Goal: Task Accomplishment & Management: Complete application form

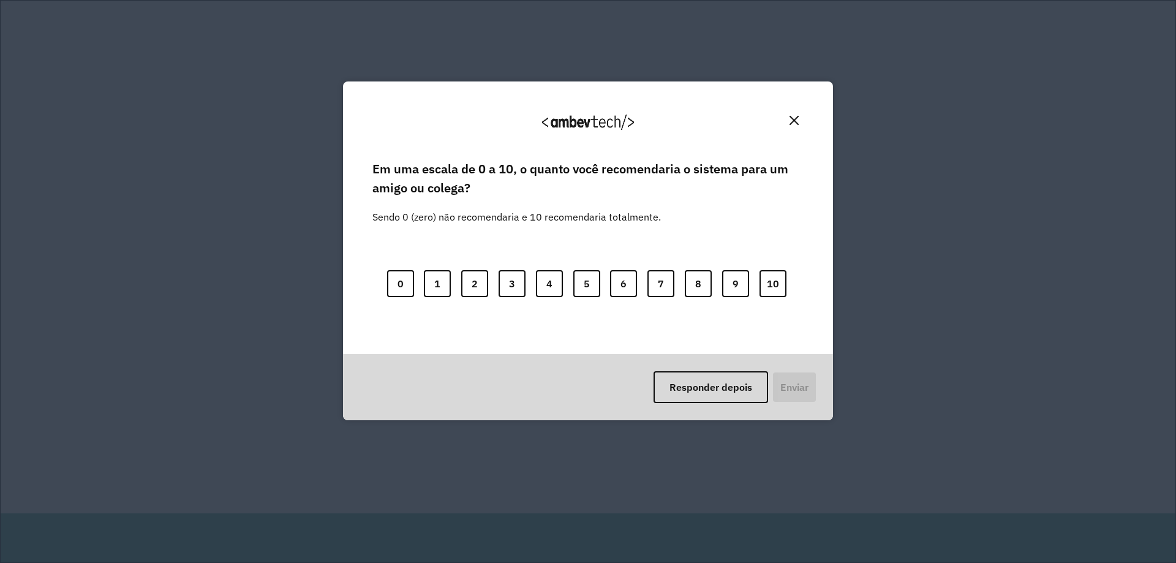
click at [792, 122] on img "Close" at bounding box center [794, 120] width 9 height 9
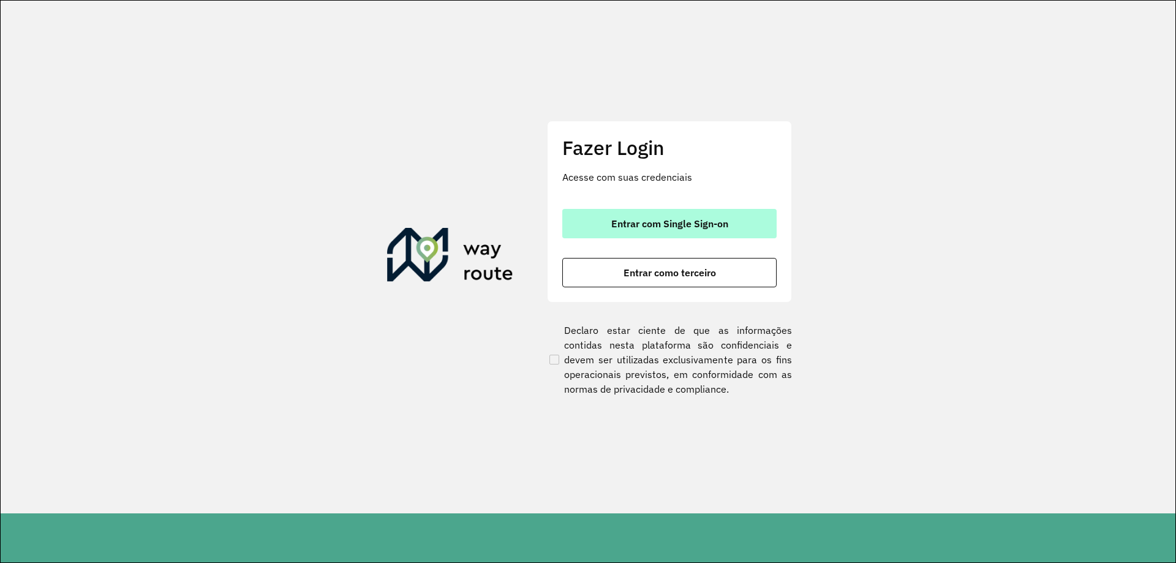
click at [696, 221] on span "Entrar com Single Sign-on" at bounding box center [669, 224] width 117 height 10
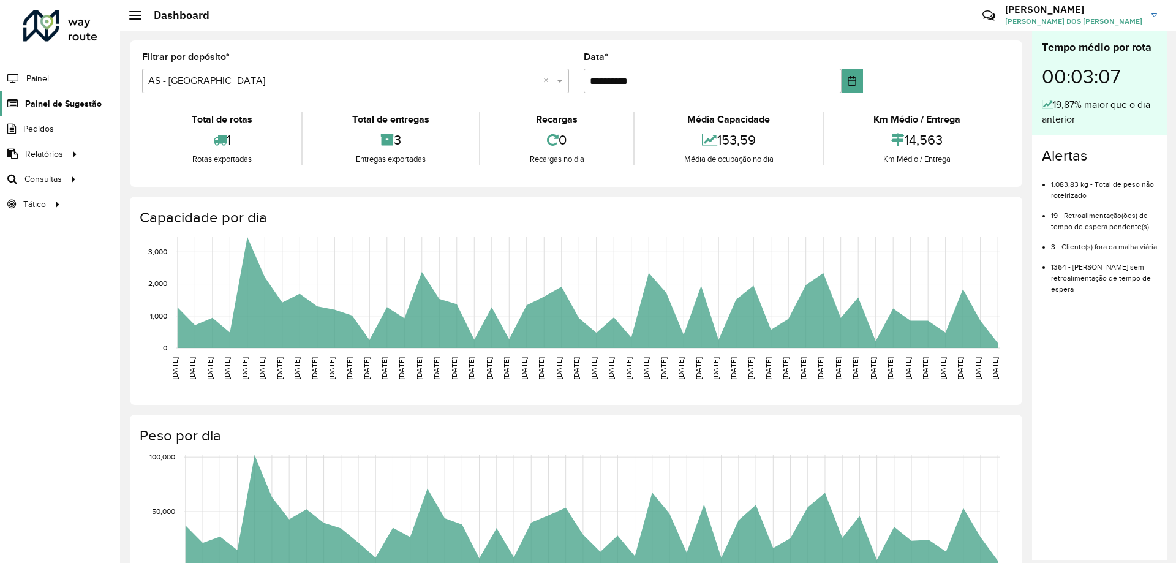
click at [53, 105] on span "Painel de Sugestão" at bounding box center [63, 103] width 77 height 13
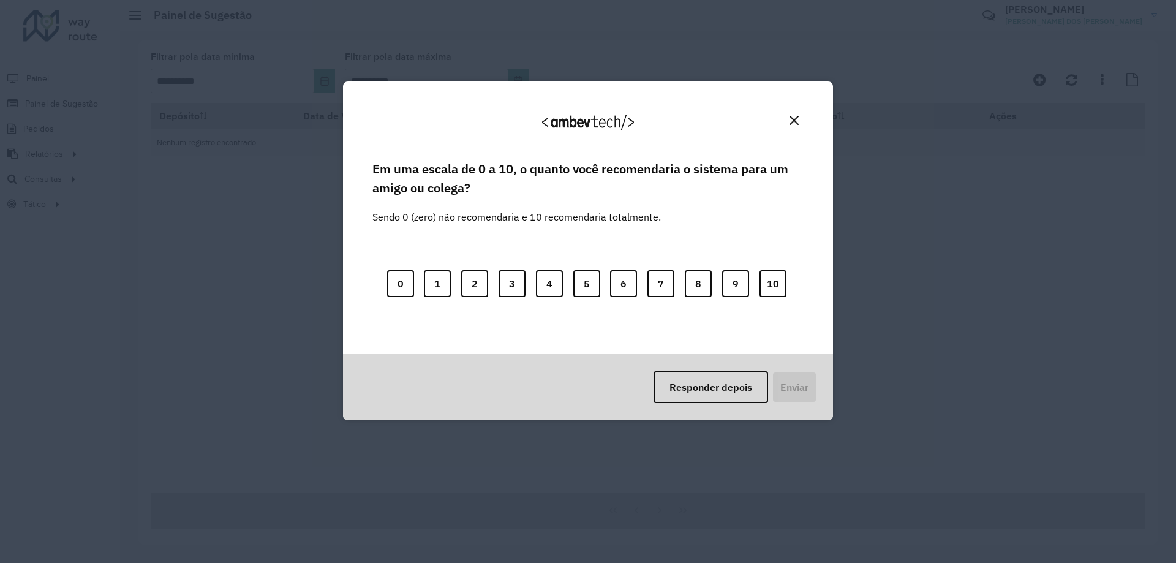
click at [796, 117] on img "Close" at bounding box center [794, 120] width 9 height 9
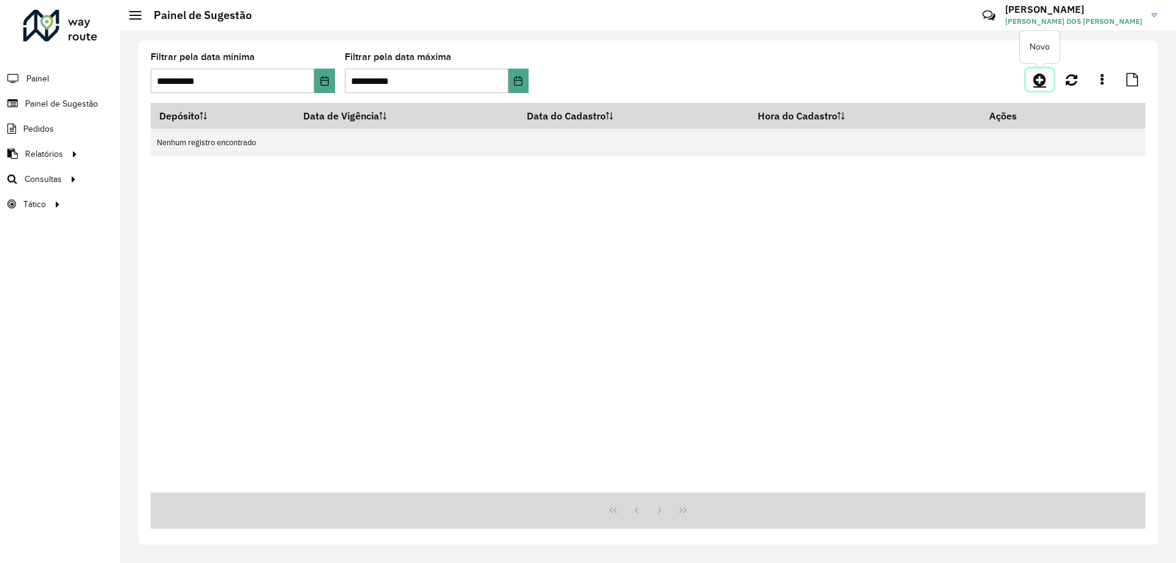
click at [1040, 79] on icon at bounding box center [1039, 79] width 13 height 15
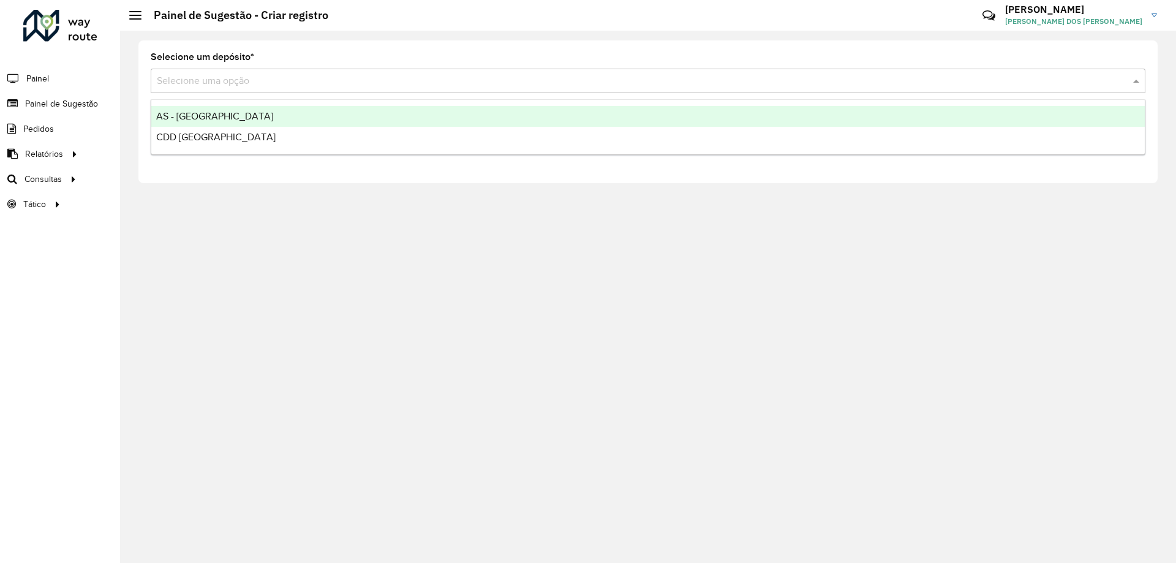
click at [290, 82] on input "text" at bounding box center [636, 81] width 958 height 15
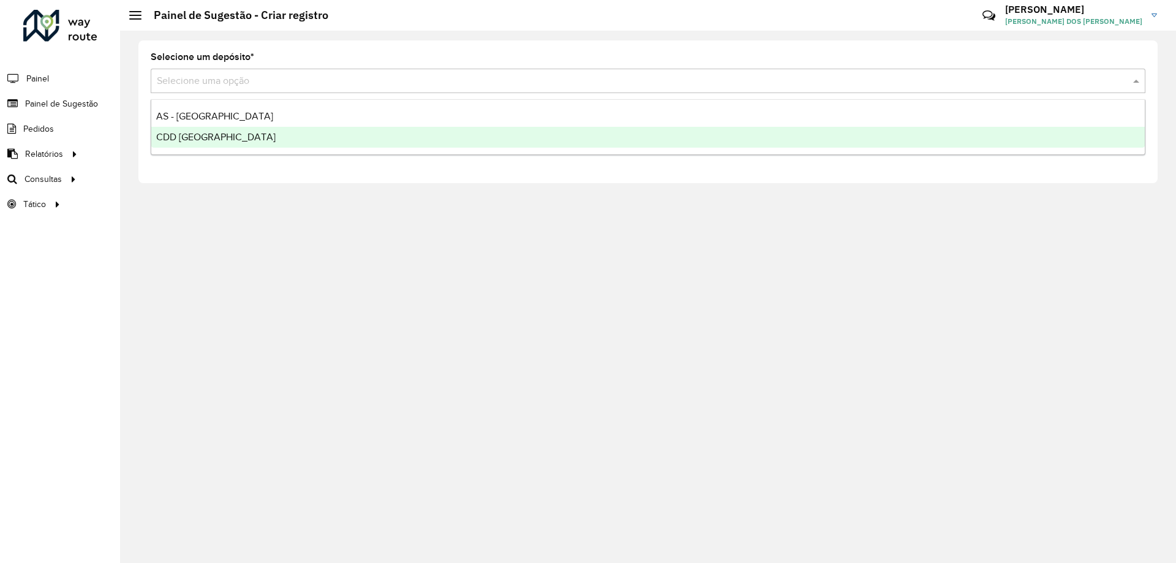
click at [289, 135] on div "CDD [GEOGRAPHIC_DATA]" at bounding box center [648, 137] width 994 height 21
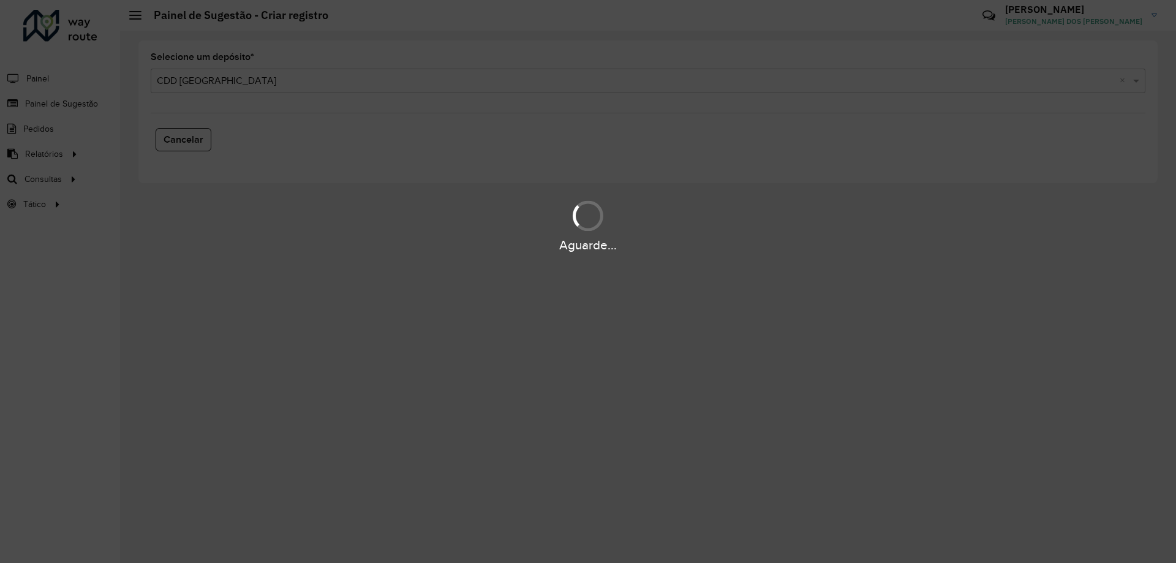
drag, startPoint x: 459, startPoint y: 194, endPoint x: 443, endPoint y: 203, distance: 18.4
click at [459, 195] on div "Aguarde..." at bounding box center [588, 281] width 1176 height 563
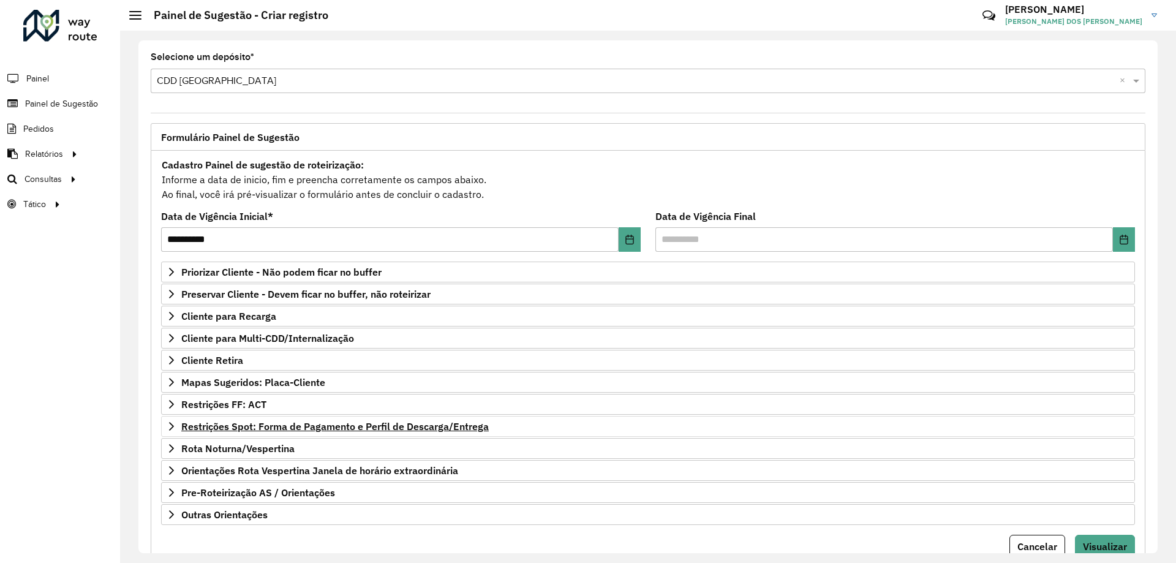
scroll to position [48, 0]
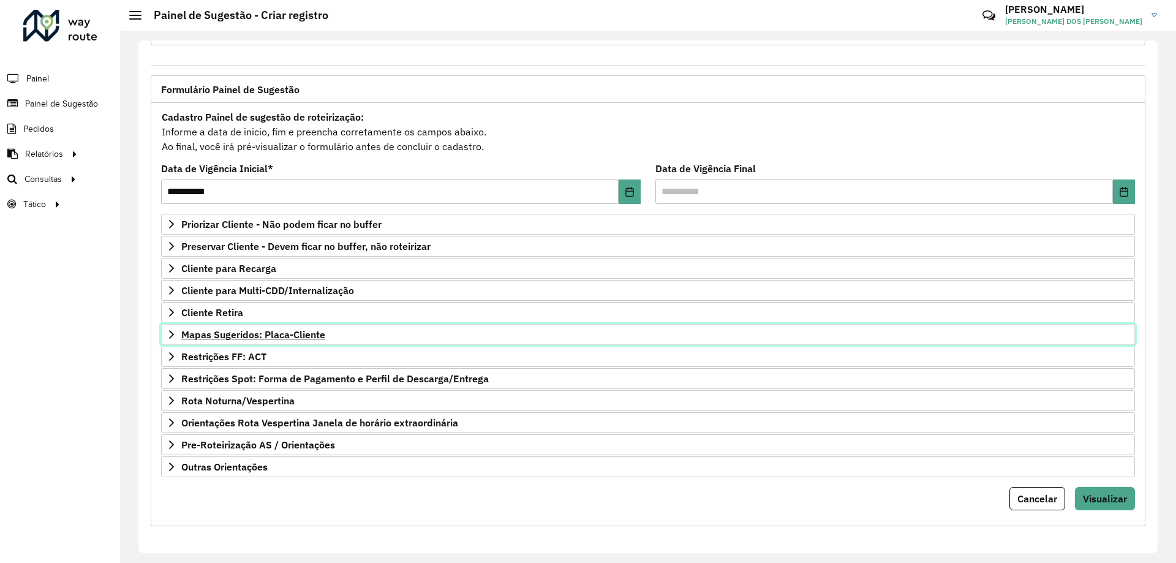
click at [282, 331] on span "Mapas Sugeridos: Placa-Cliente" at bounding box center [253, 335] width 144 height 10
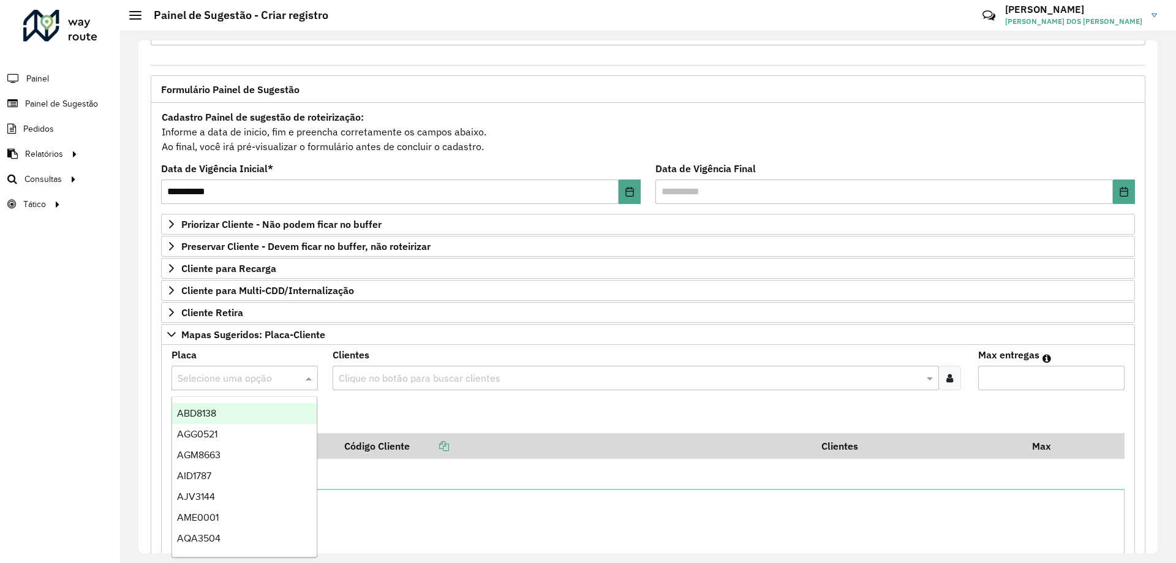
click at [283, 380] on input "text" at bounding box center [233, 378] width 110 height 15
click at [399, 423] on formly-field "Adicionar" at bounding box center [648, 416] width 968 height 33
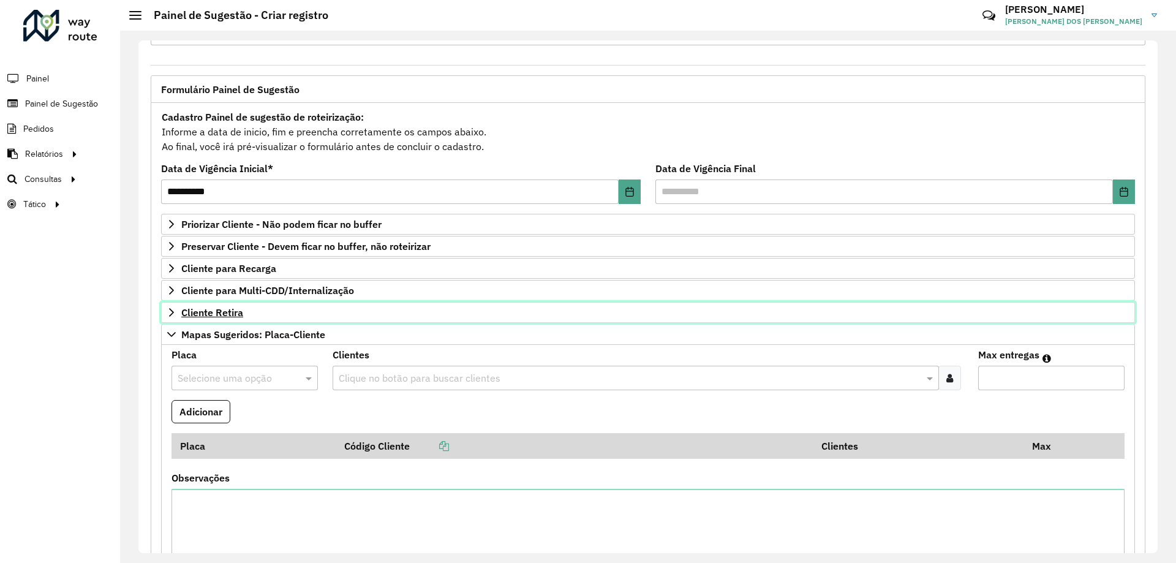
click at [192, 315] on span "Cliente Retira" at bounding box center [212, 313] width 62 height 10
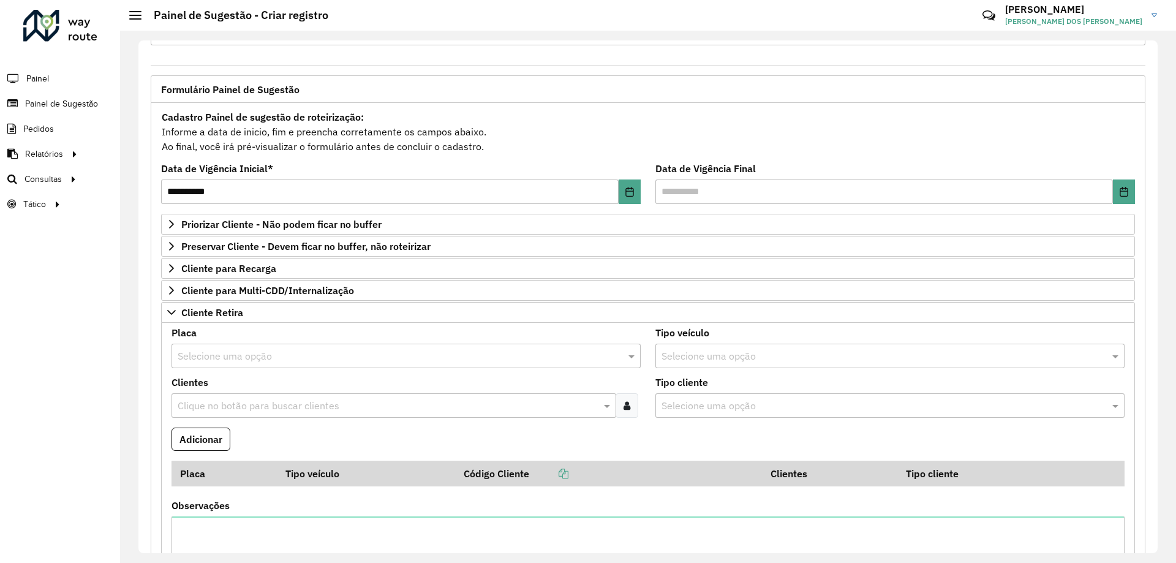
click at [233, 363] on input "text" at bounding box center [394, 356] width 432 height 15
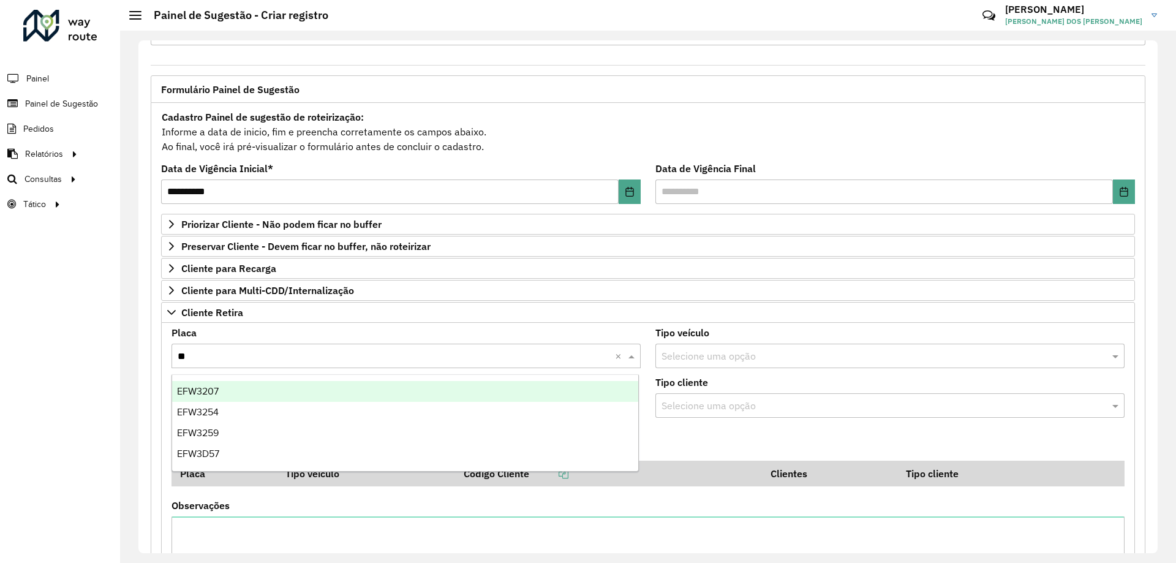
type input "***"
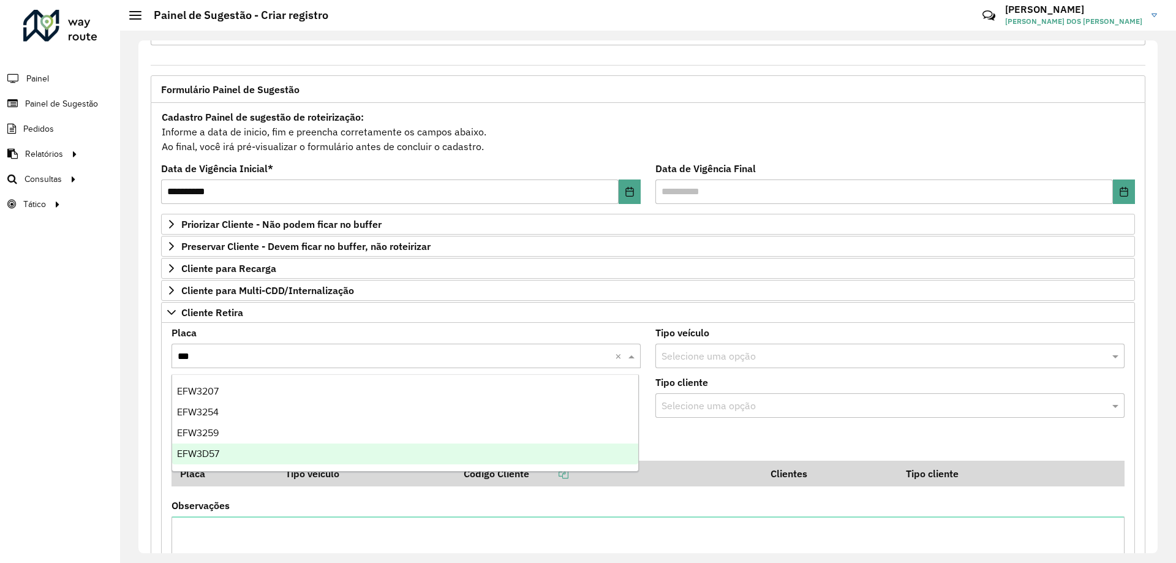
click at [244, 453] on div "EFW3D57" at bounding box center [405, 454] width 466 height 21
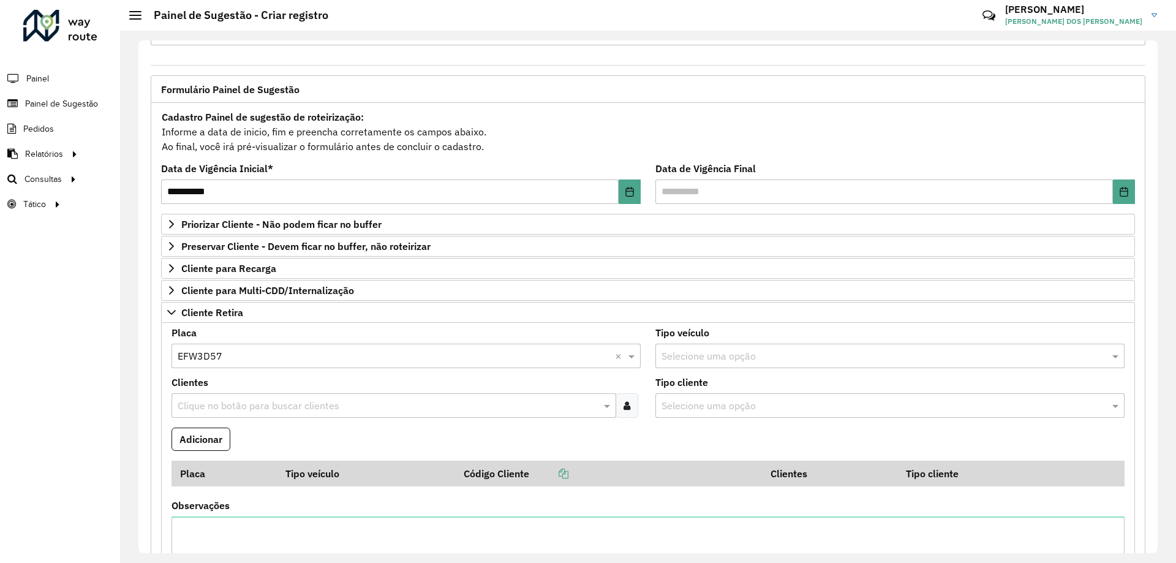
click at [273, 403] on input "text" at bounding box center [388, 406] width 426 height 15
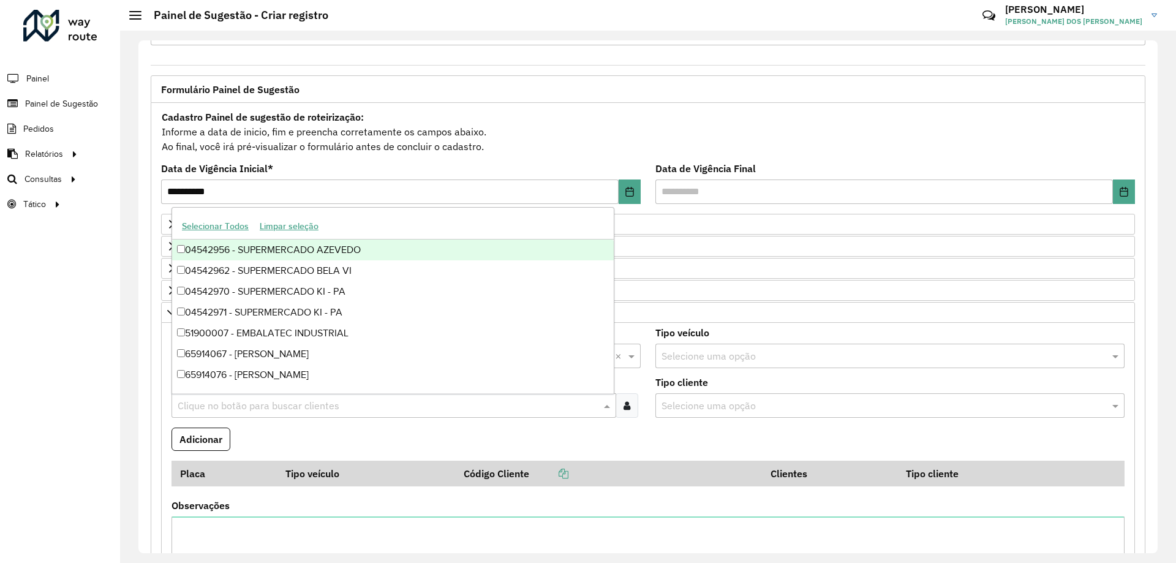
paste input "*****"
type input "*****"
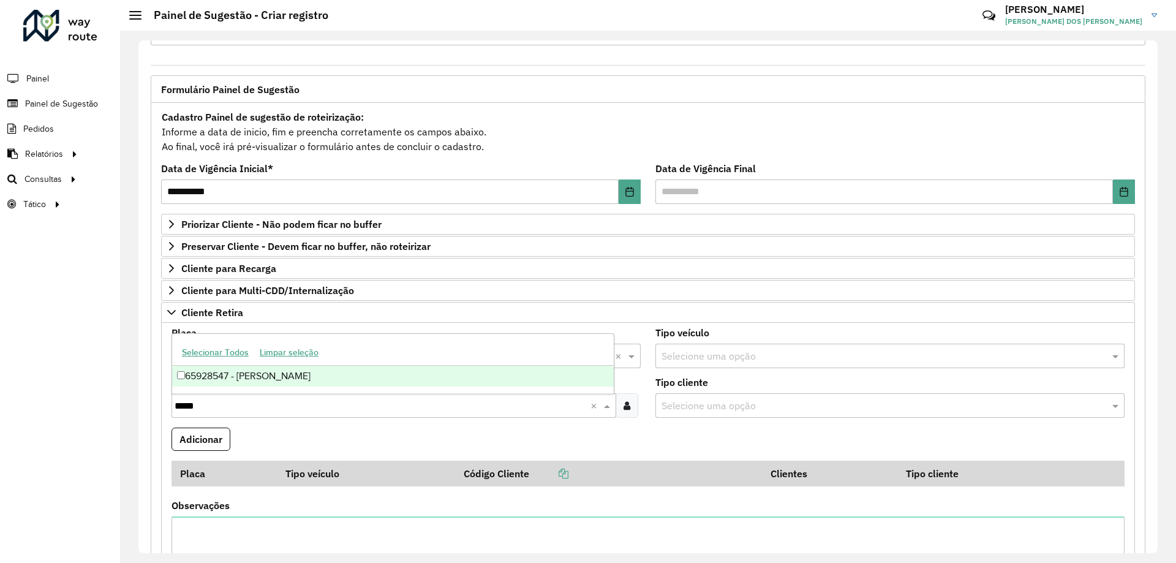
click at [247, 379] on div "65928547 - [PERSON_NAME]" at bounding box center [393, 376] width 442 height 21
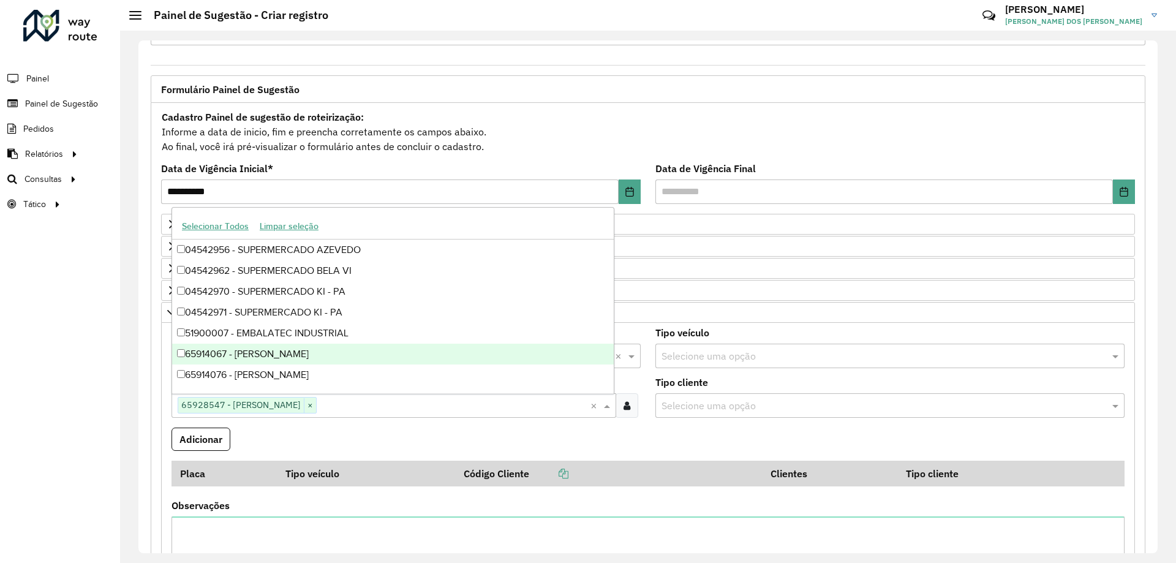
click at [684, 382] on label "Tipo cliente" at bounding box center [681, 382] width 53 height 15
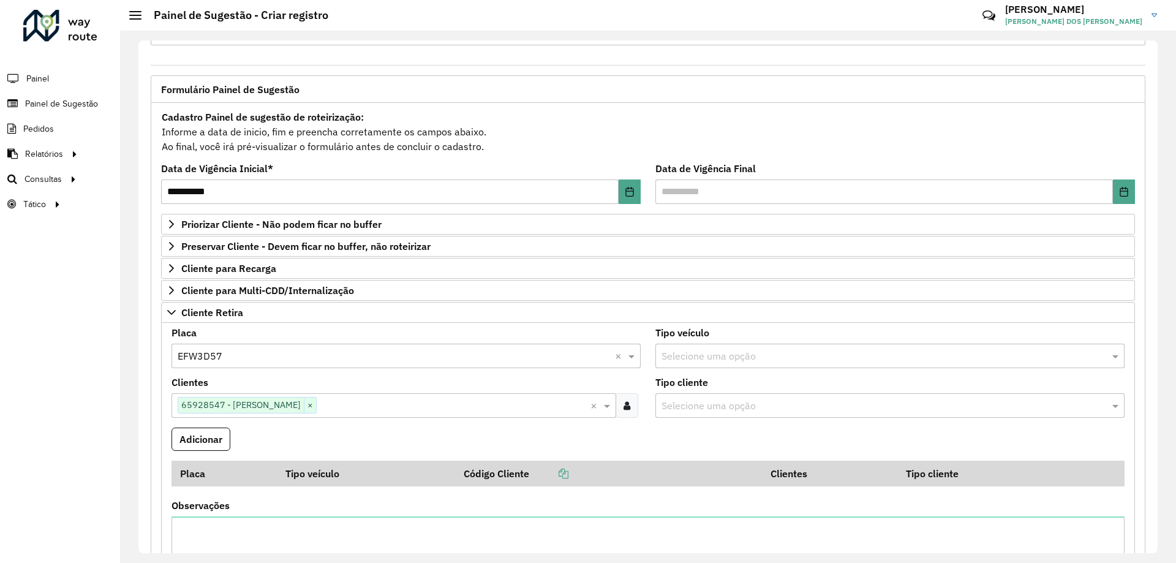
click at [355, 453] on formly-field "Adicionar" at bounding box center [648, 444] width 968 height 33
click at [169, 439] on formly-field "Adicionar" at bounding box center [648, 444] width 968 height 33
click at [197, 437] on button "Adicionar" at bounding box center [201, 439] width 59 height 23
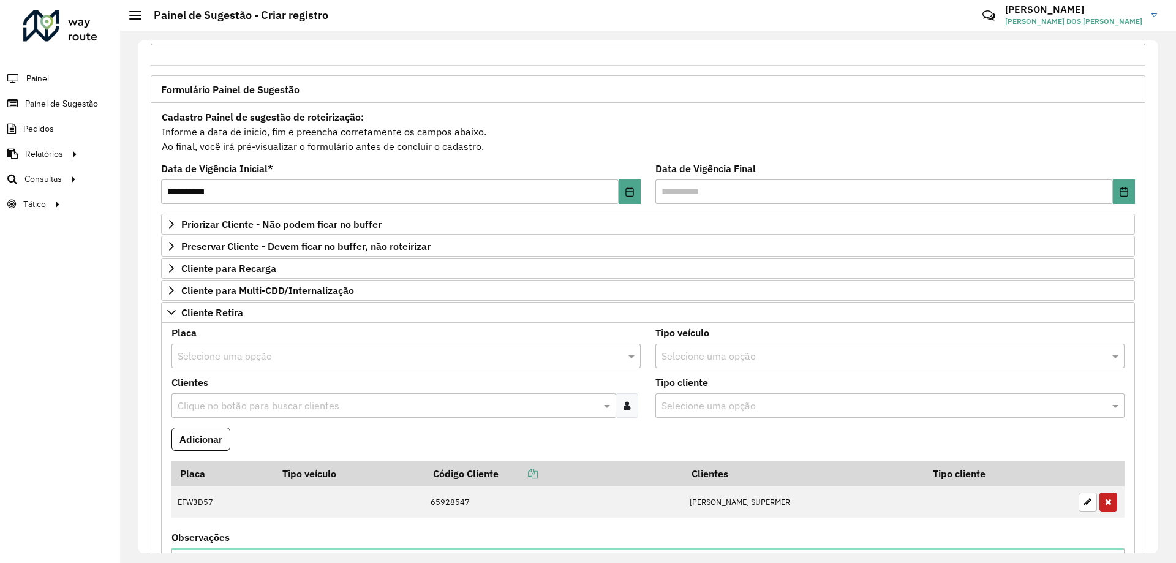
scroll to position [170, 0]
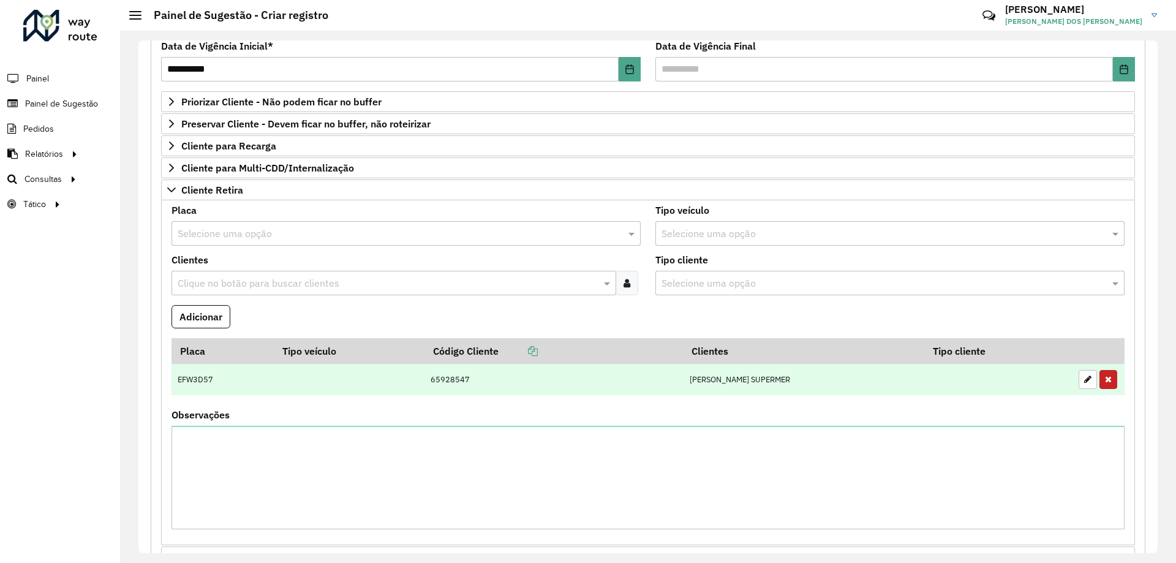
click at [1100, 377] on button "button" at bounding box center [1109, 379] width 18 height 19
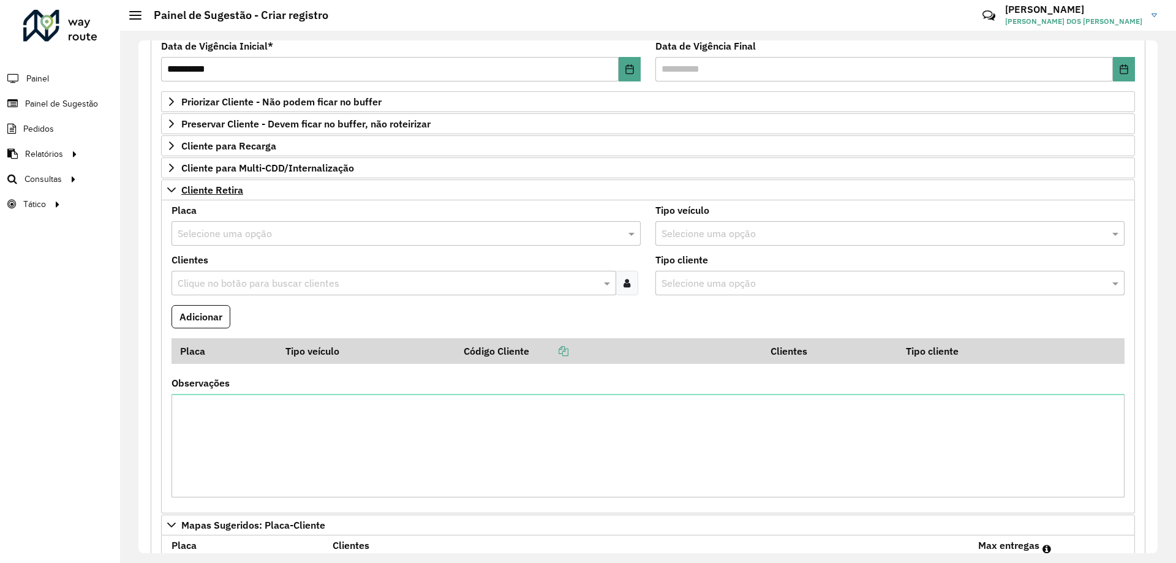
scroll to position [48, 0]
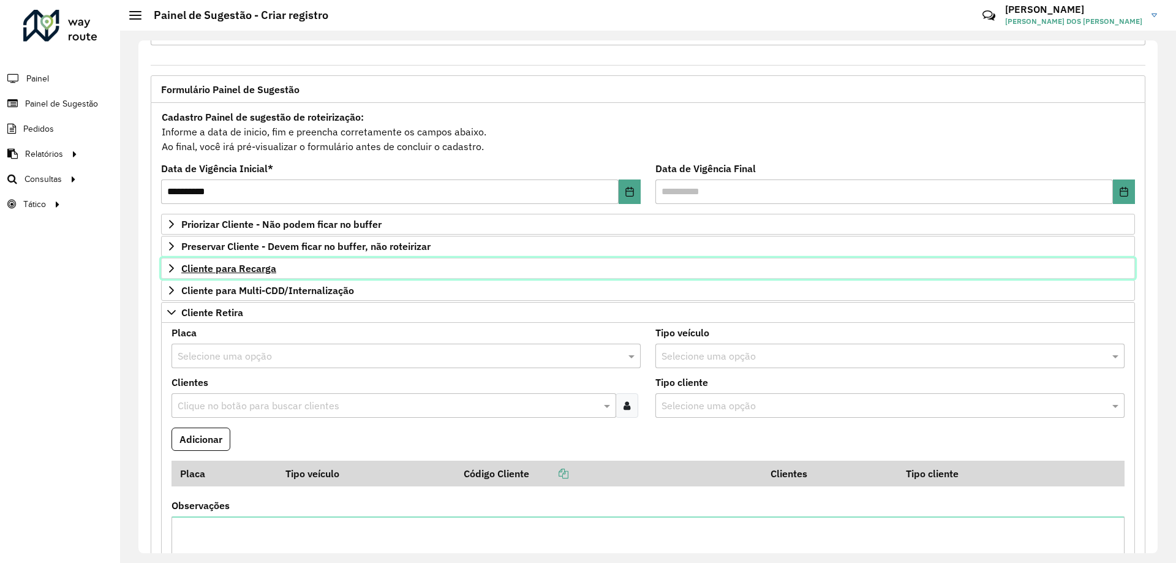
click at [241, 271] on span "Cliente para Recarga" at bounding box center [228, 268] width 95 height 10
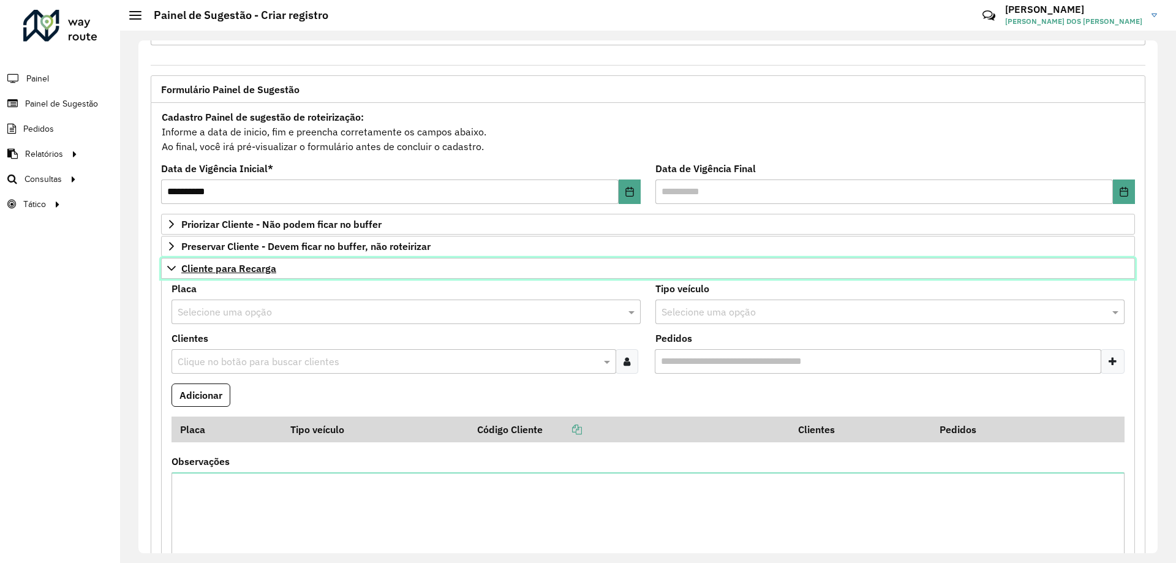
click at [241, 271] on span "Cliente para Recarga" at bounding box center [228, 268] width 95 height 10
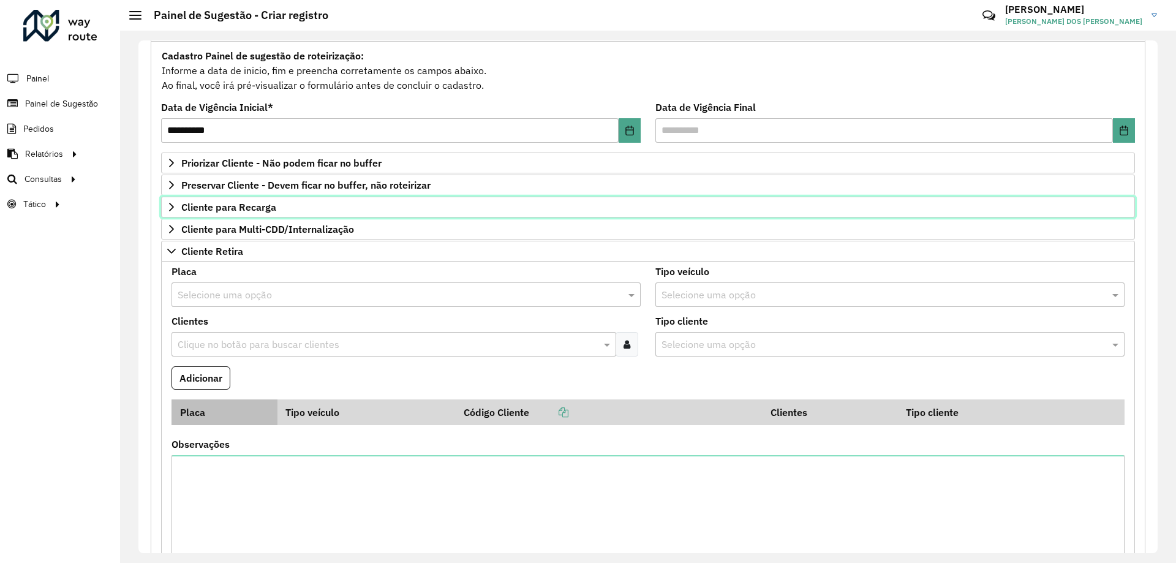
scroll to position [170, 0]
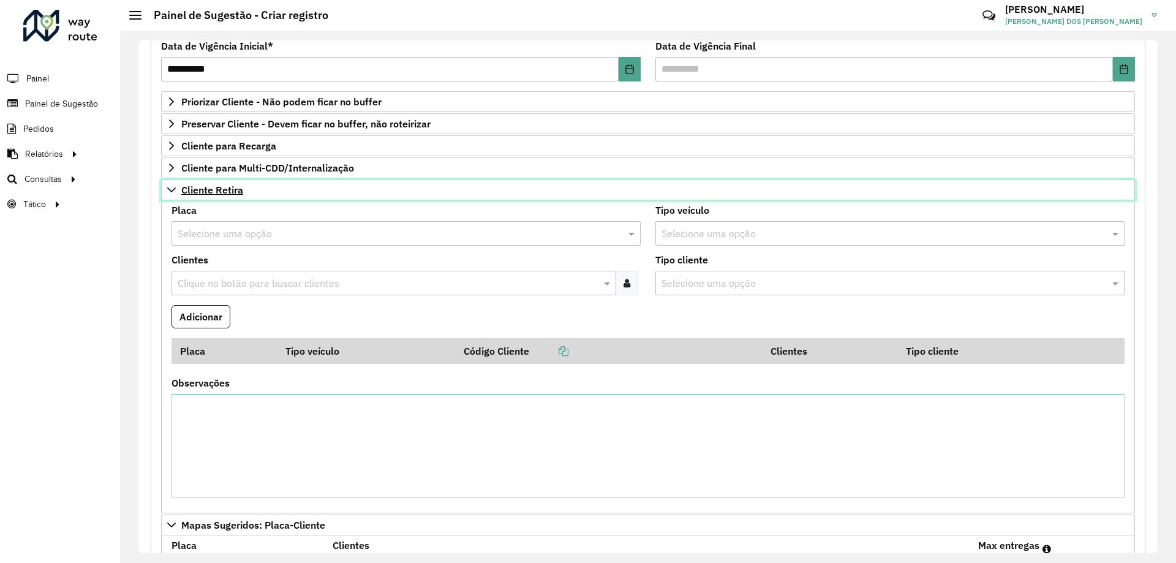
click at [169, 190] on icon at bounding box center [172, 190] width 10 height 10
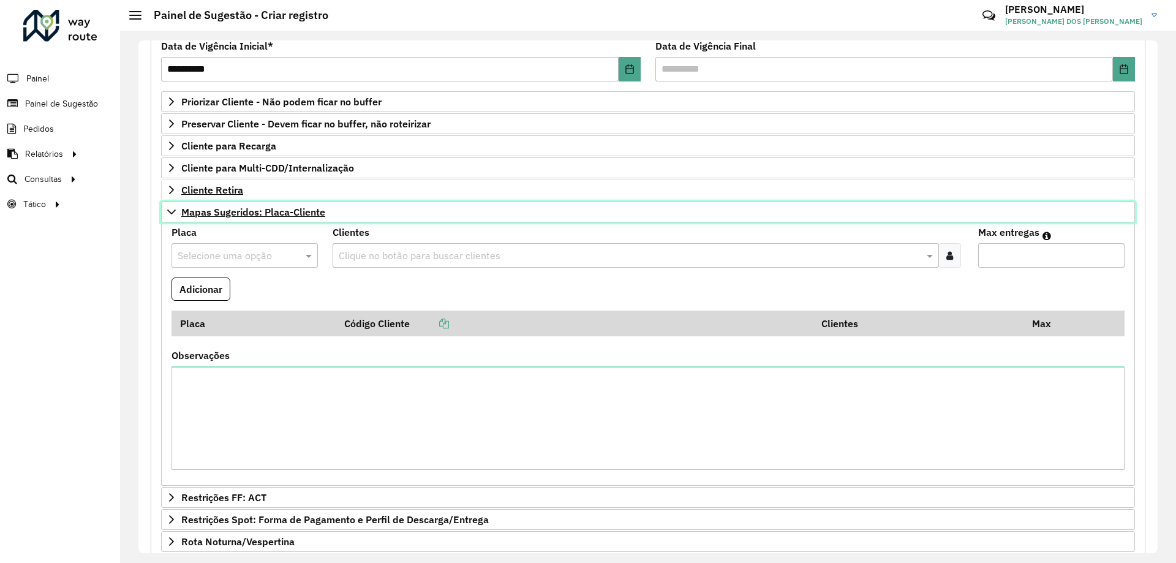
click at [176, 210] on icon at bounding box center [172, 212] width 10 height 10
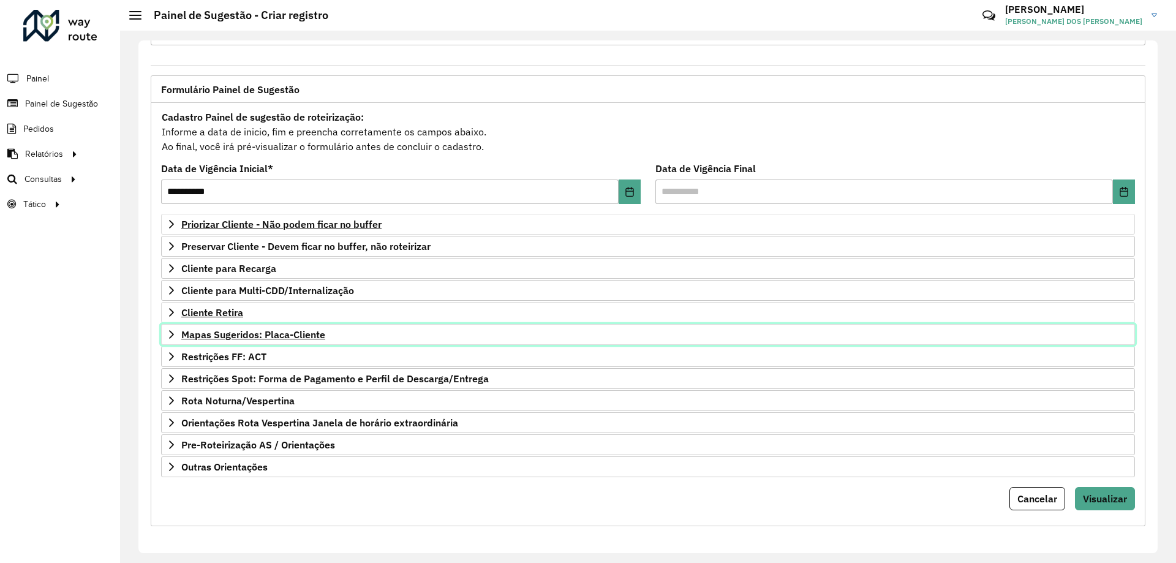
scroll to position [48, 0]
click at [219, 339] on span "Mapas Sugeridos: Placa-Cliente" at bounding box center [253, 335] width 144 height 10
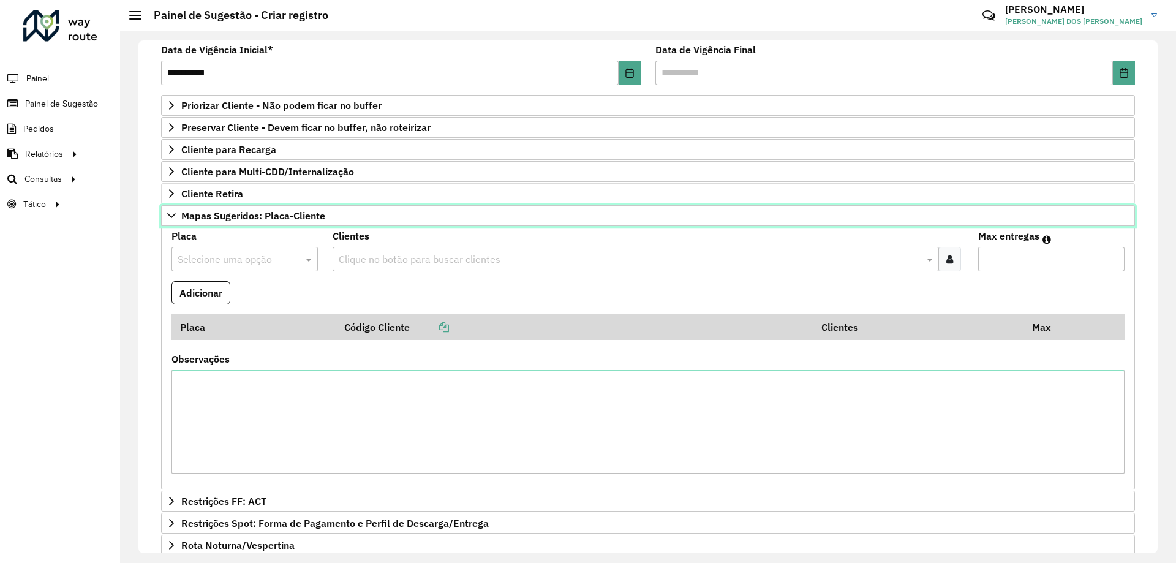
scroll to position [170, 0]
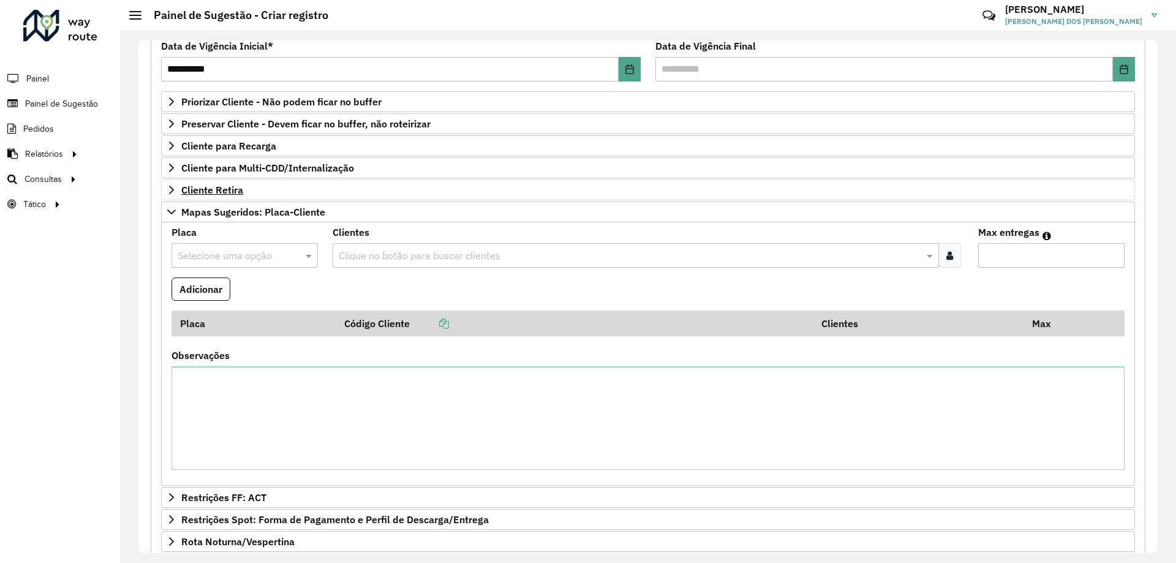
click at [234, 252] on input "text" at bounding box center [233, 256] width 110 height 15
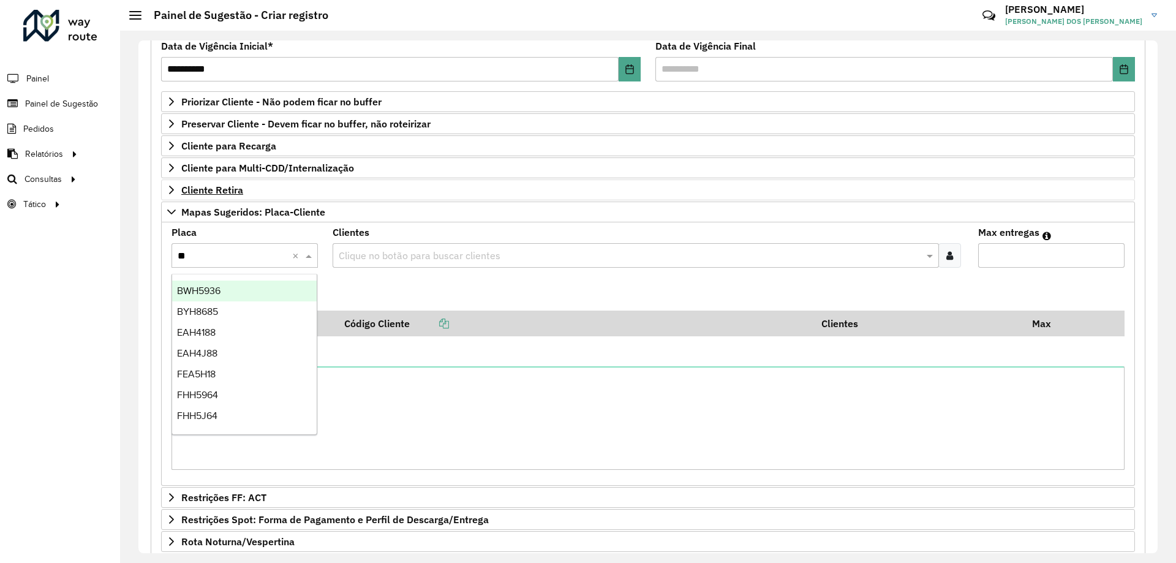
type input "***"
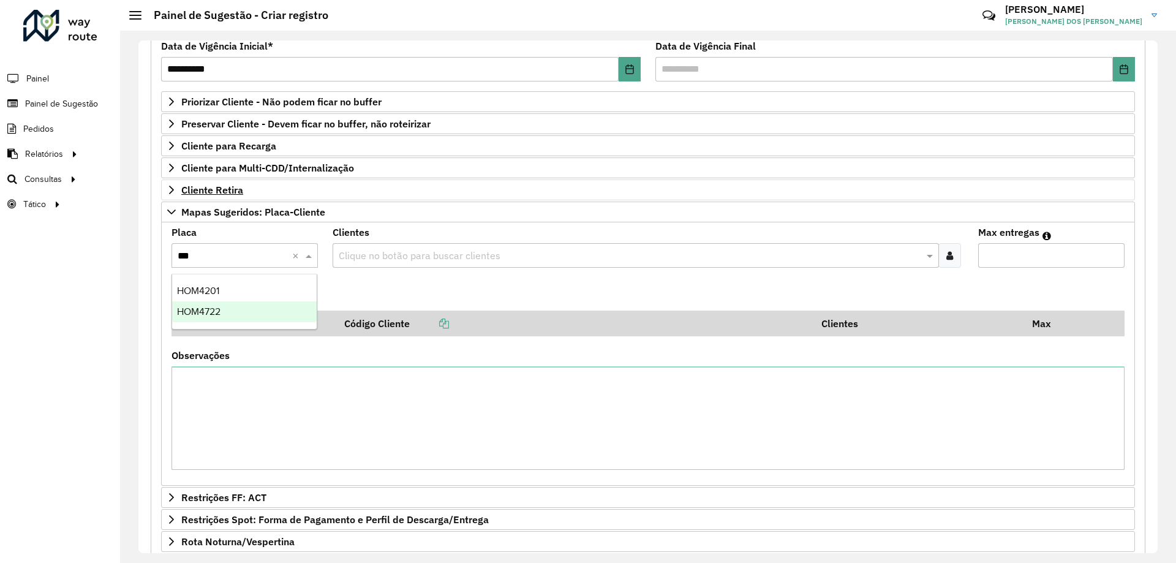
click at [265, 314] on div "HOM4722" at bounding box center [244, 311] width 145 height 21
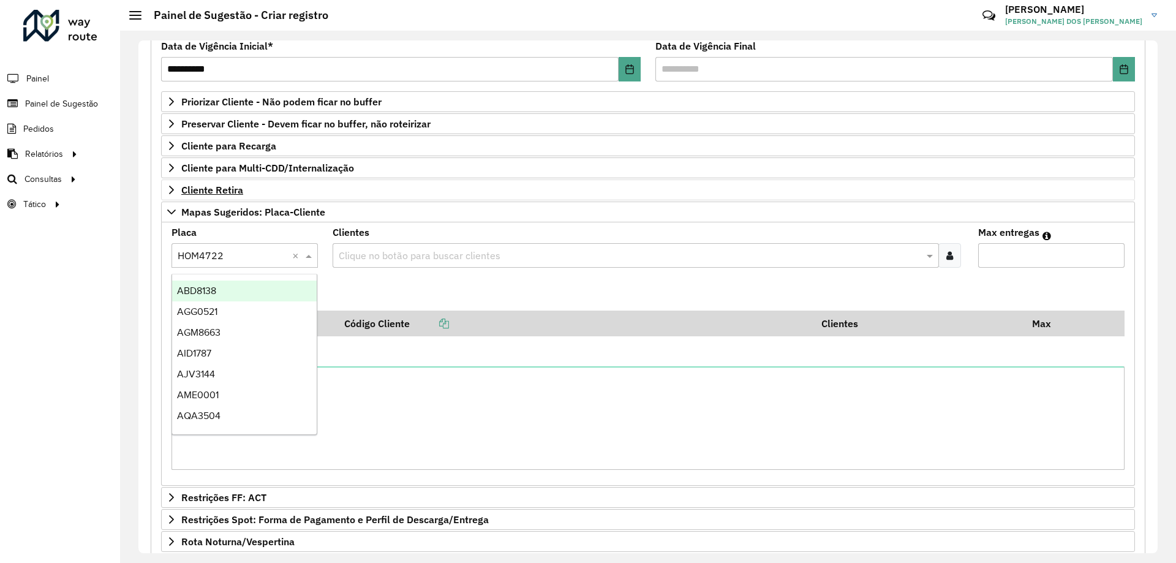
click at [246, 252] on input "text" at bounding box center [233, 256] width 110 height 15
type input "***"
click at [248, 292] on div "HOM4201" at bounding box center [244, 291] width 145 height 21
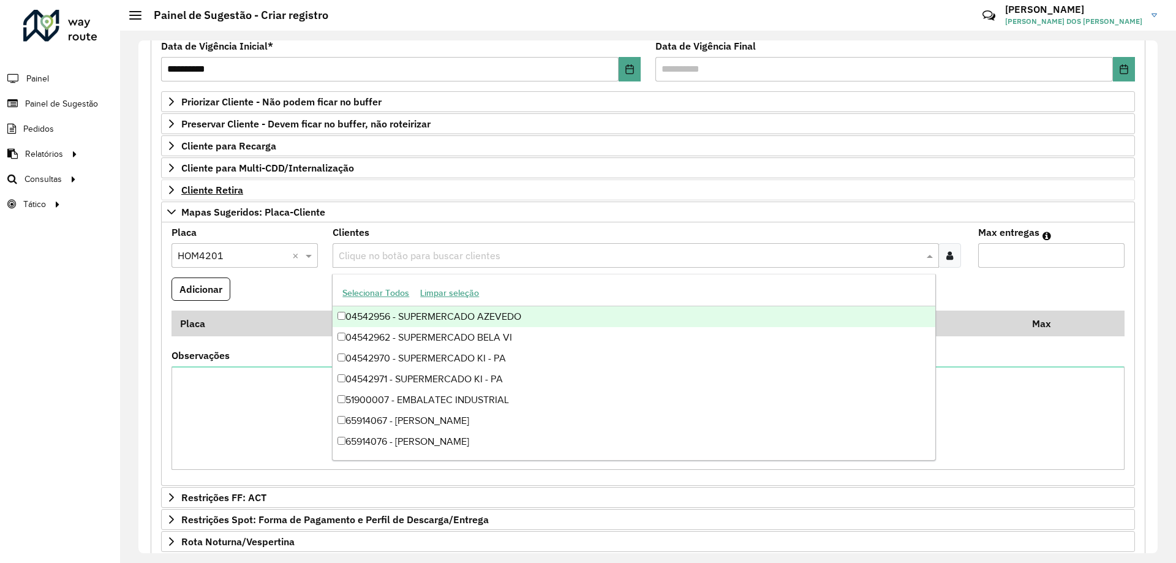
click at [424, 255] on input "text" at bounding box center [629, 256] width 587 height 15
paste input "*****"
type input "*****"
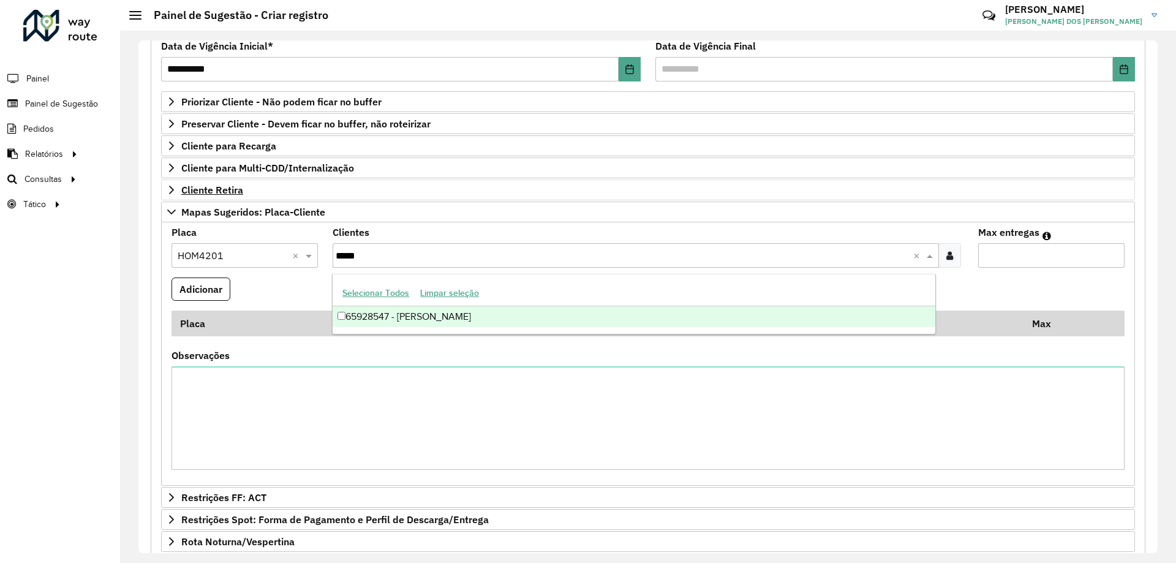
click at [414, 314] on div "65928547 - [PERSON_NAME]" at bounding box center [634, 316] width 602 height 21
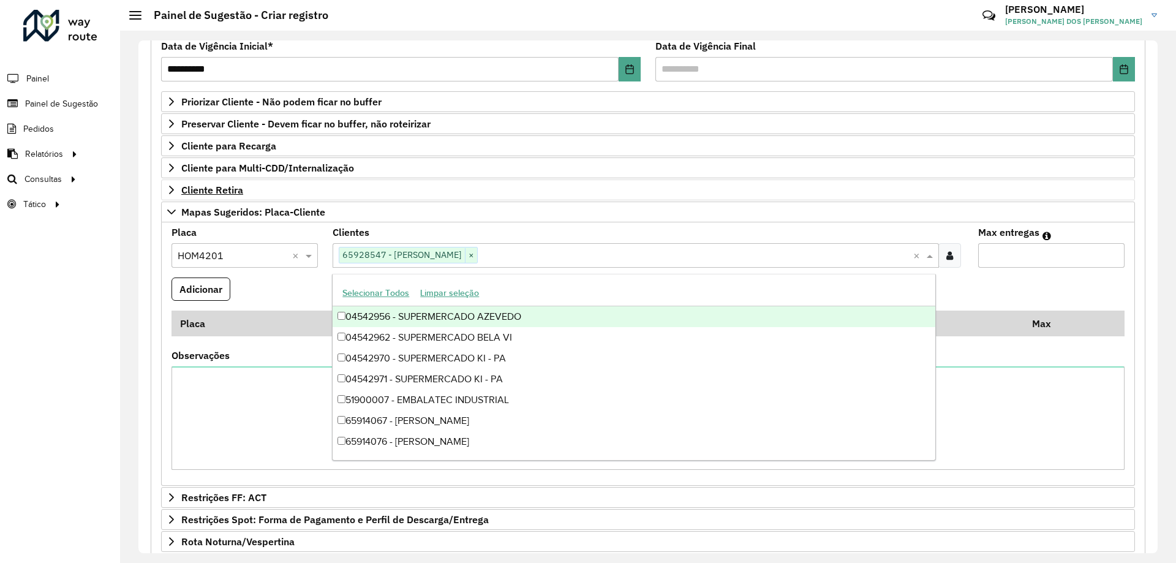
drag, startPoint x: 846, startPoint y: 282, endPoint x: 1000, endPoint y: 280, distance: 153.8
click at [855, 282] on div "Selecionar Todos Limpar seleção" at bounding box center [634, 294] width 602 height 26
drag, startPoint x: 1010, startPoint y: 279, endPoint x: 1019, endPoint y: 263, distance: 18.7
click at [1010, 279] on formly-field "Adicionar" at bounding box center [648, 294] width 968 height 33
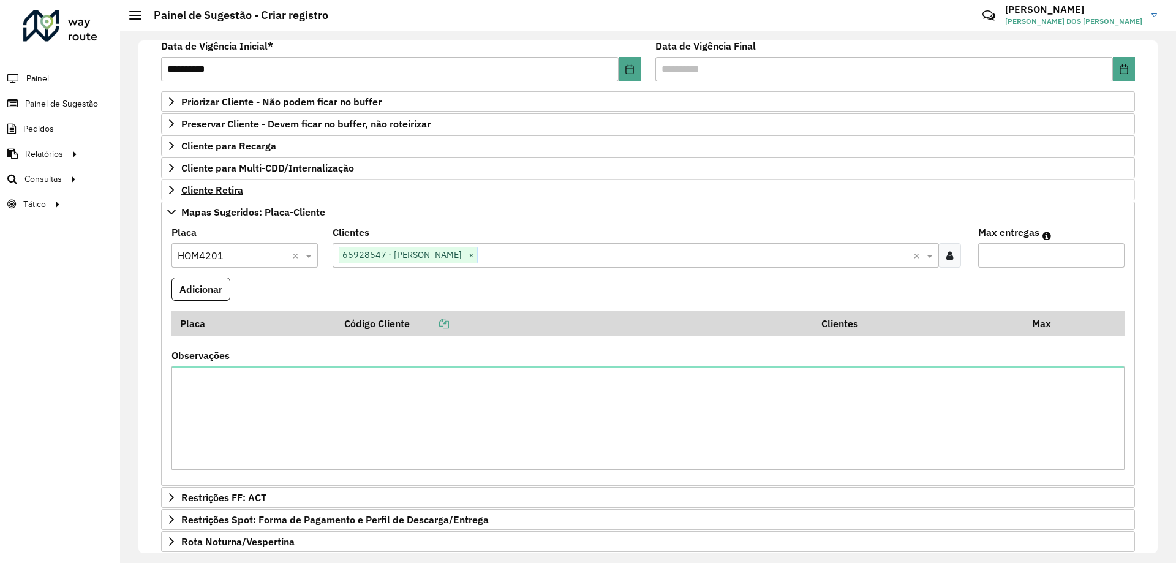
click at [1019, 254] on input "Max entregas" at bounding box center [1051, 255] width 146 height 25
type input "*"
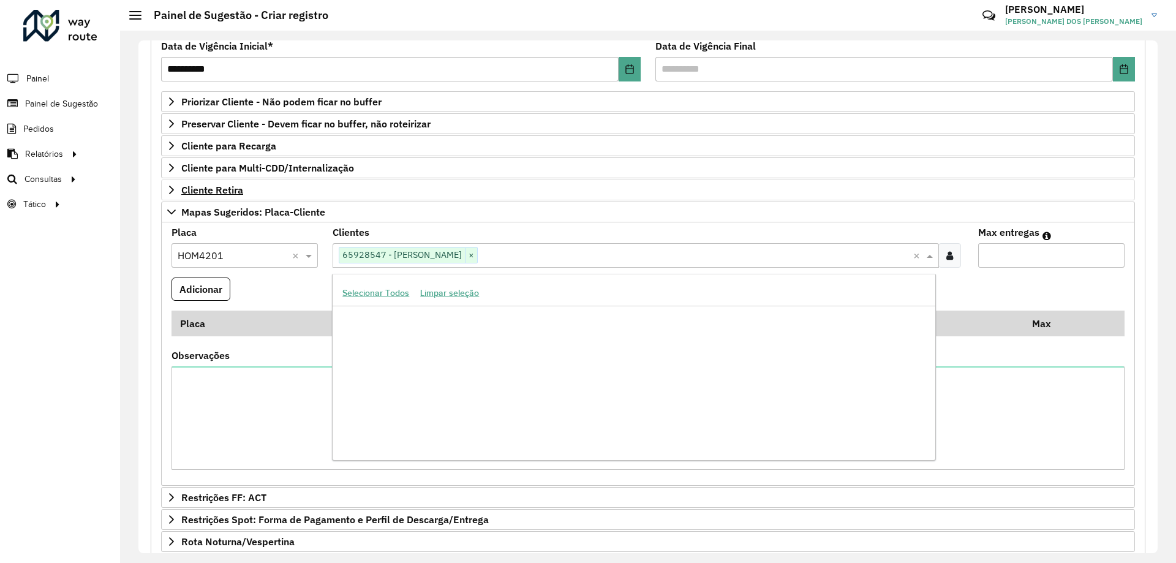
click at [562, 266] on div "Clique no botão para buscar clientes 65928547 - [PERSON_NAME] ×" at bounding box center [623, 255] width 580 height 23
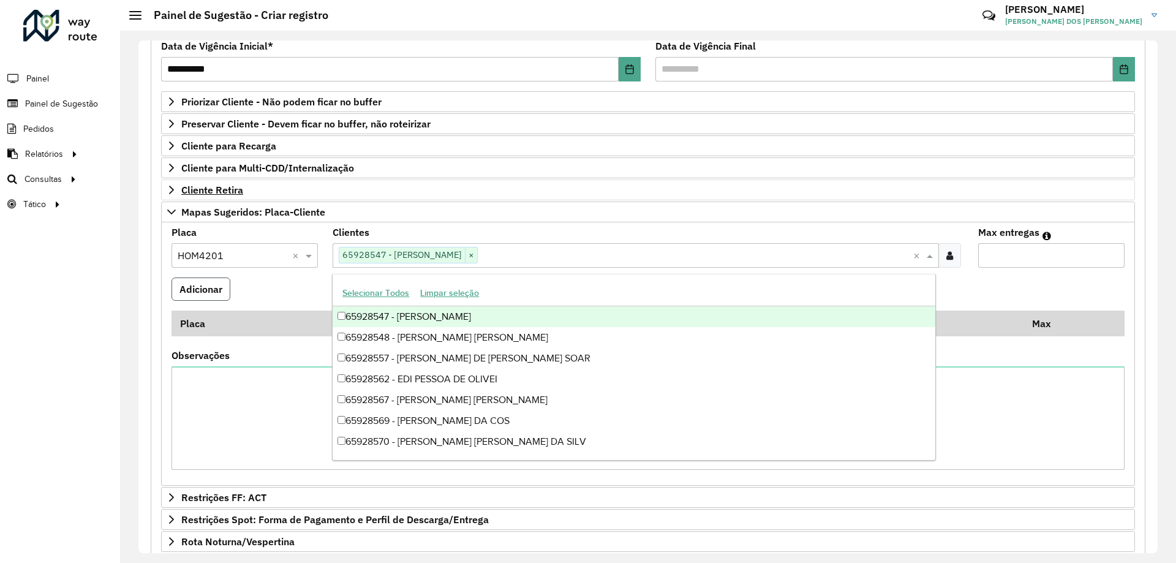
click at [225, 285] on button "Adicionar" at bounding box center [201, 289] width 59 height 23
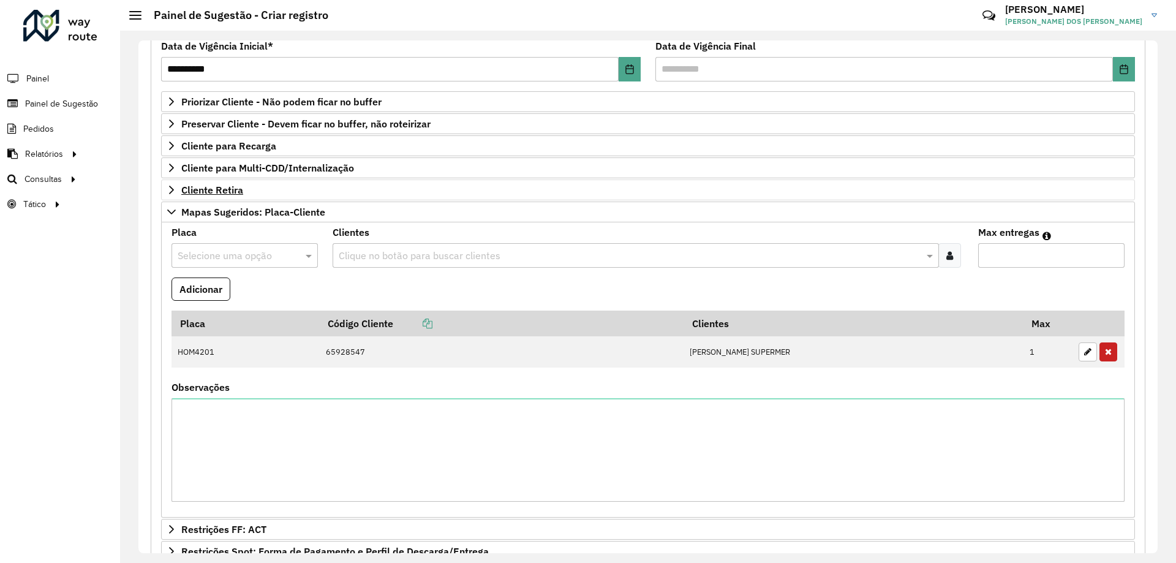
scroll to position [343, 0]
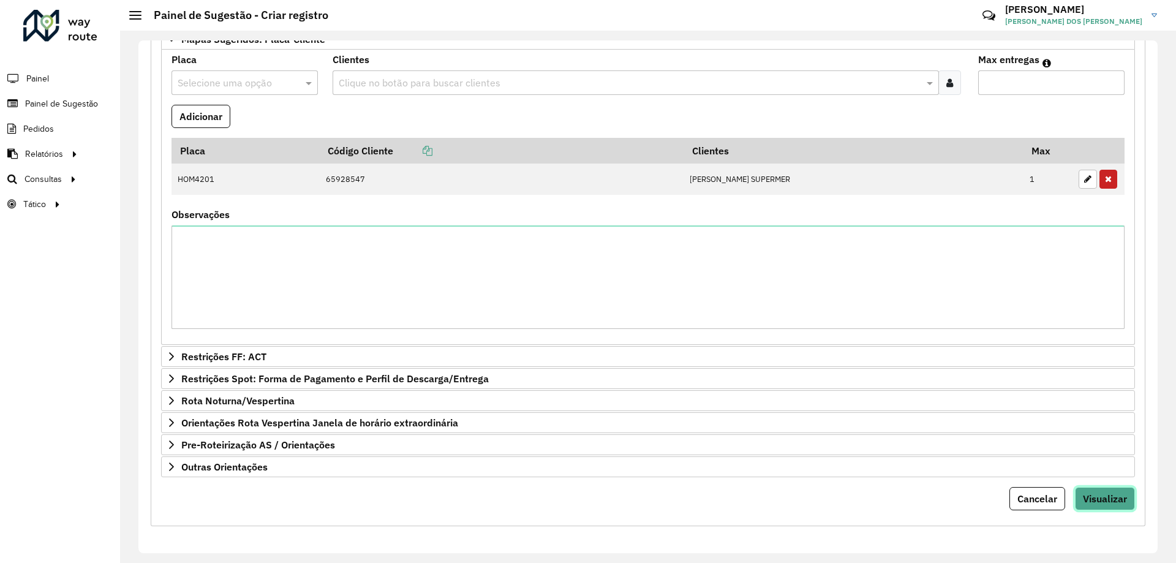
click at [1103, 489] on button "Visualizar" at bounding box center [1105, 498] width 60 height 23
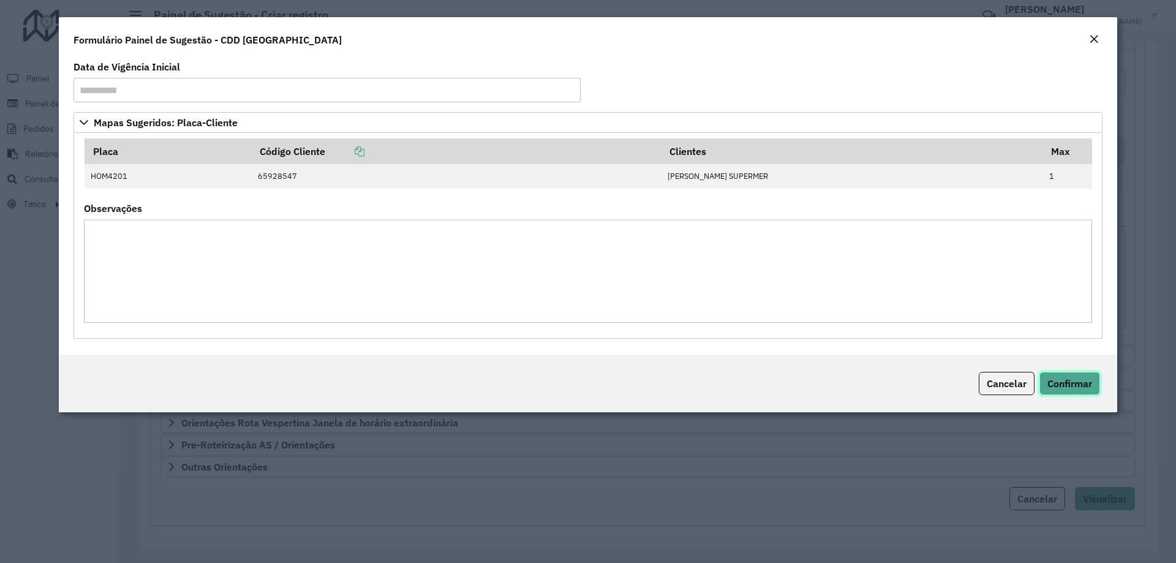
click at [1053, 384] on span "Confirmar" at bounding box center [1070, 383] width 45 height 12
